Goal: Navigation & Orientation: Find specific page/section

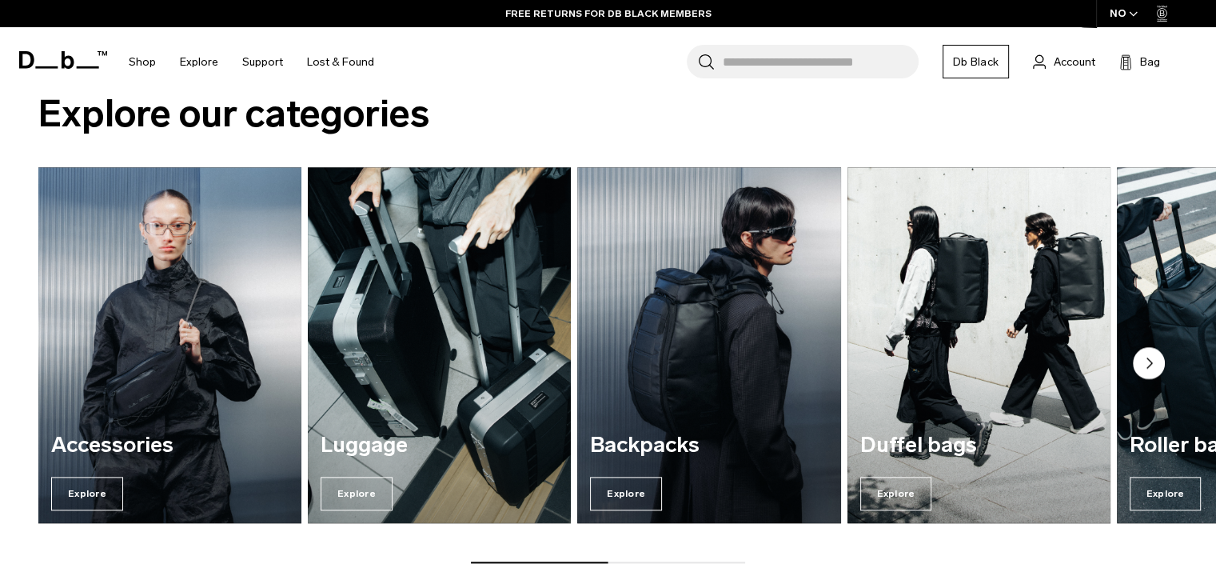
scroll to position [1838, 0]
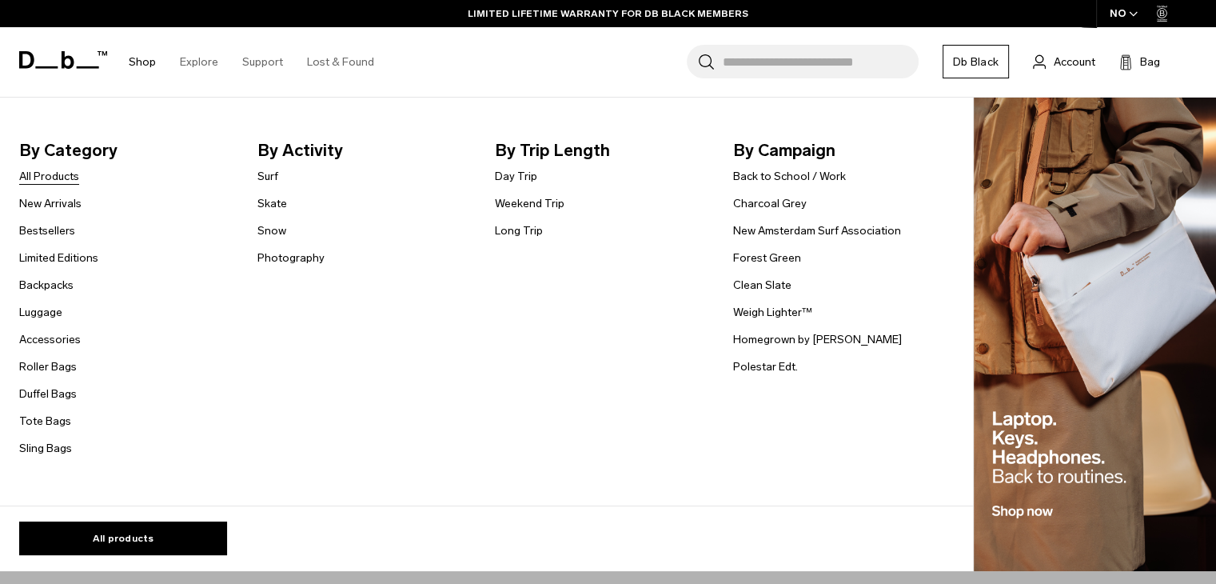
click at [62, 174] on link "All Products" at bounding box center [49, 176] width 60 height 17
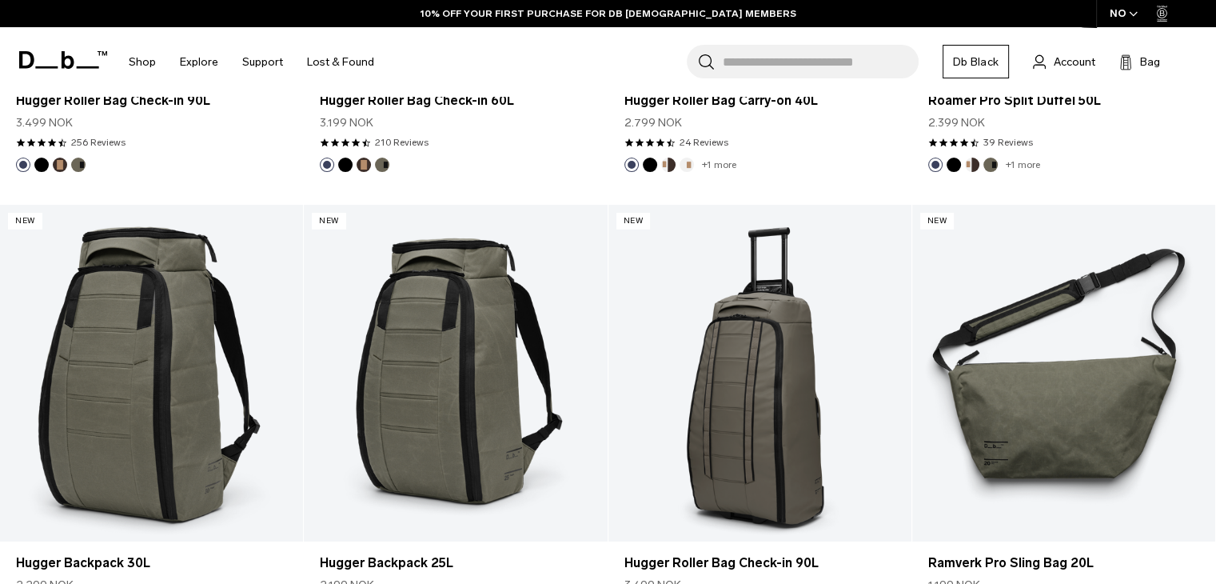
scroll to position [5027, 0]
